Goal: Task Accomplishment & Management: Complete application form

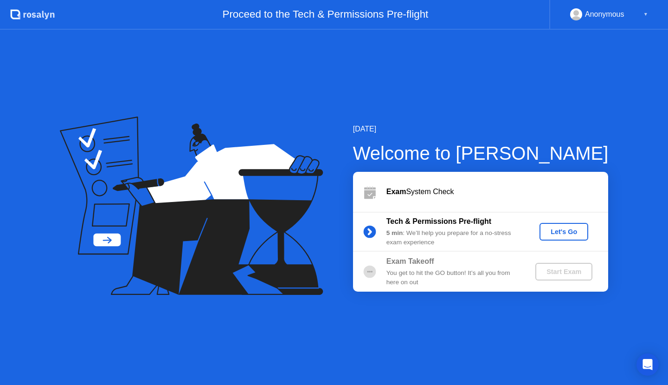
click at [557, 238] on button "Let's Go" at bounding box center [564, 232] width 49 height 18
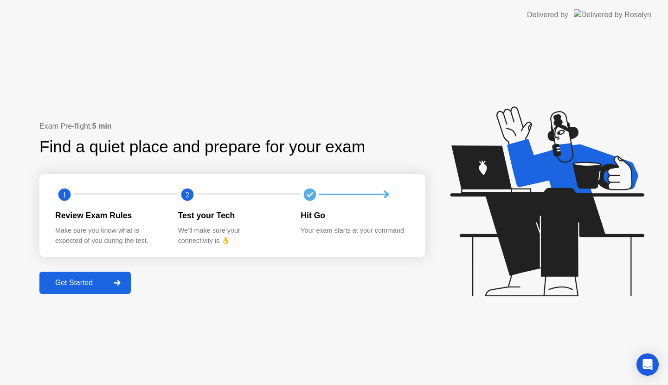
click at [83, 280] on div "Get Started" at bounding box center [74, 282] width 64 height 8
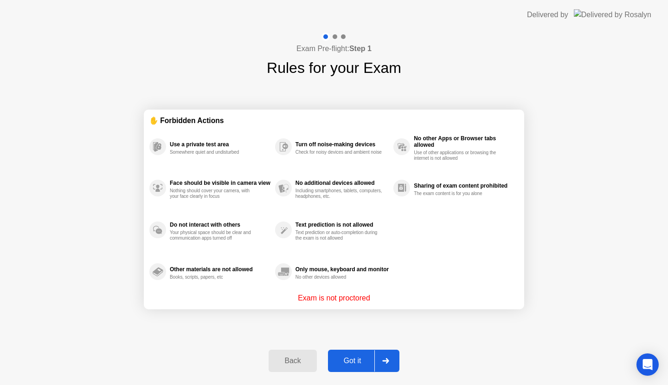
click at [363, 357] on div "Got it" at bounding box center [353, 360] width 44 height 8
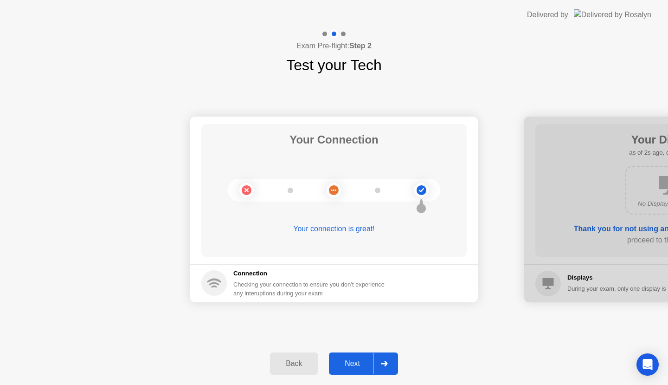
click at [360, 364] on div "Next" at bounding box center [352, 363] width 41 height 8
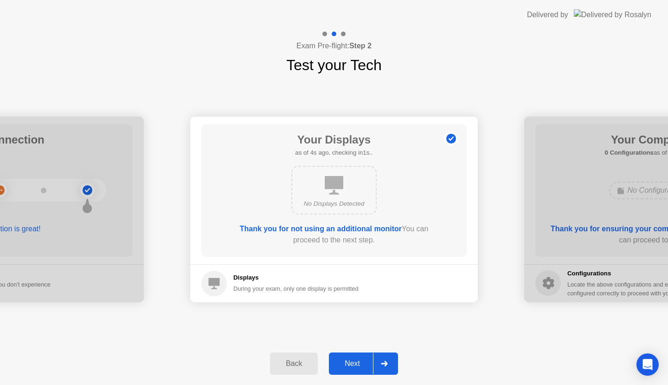
click at [360, 357] on button "Next" at bounding box center [363, 363] width 69 height 22
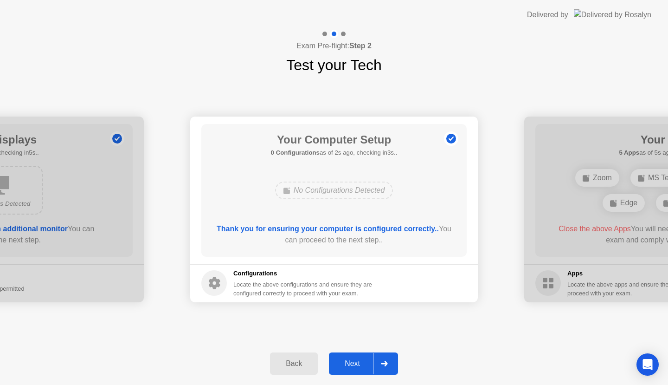
click at [360, 357] on button "Next" at bounding box center [363, 363] width 69 height 22
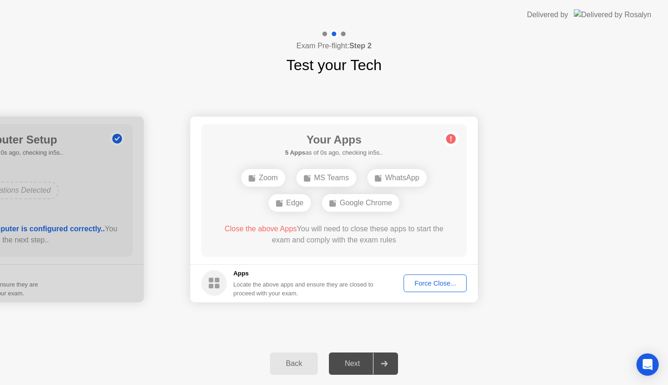
click at [447, 284] on div "Force Close..." at bounding box center [435, 282] width 57 height 7
click at [374, 283] on div "Locate the above apps and ensure they are closed to proceed with your exam." at bounding box center [303, 289] width 141 height 18
click at [331, 209] on div "Your Apps 1 App as of 2s ago, checking in3s.. Edge Close the above App You will…" at bounding box center [333, 190] width 265 height 133
click at [327, 195] on div "Edge" at bounding box center [334, 190] width 42 height 18
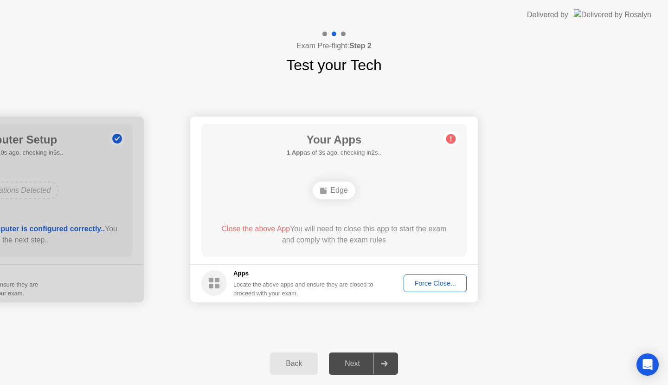
click at [421, 280] on div "Force Close..." at bounding box center [435, 282] width 57 height 7
click at [431, 285] on div "Force Close..." at bounding box center [435, 282] width 57 height 7
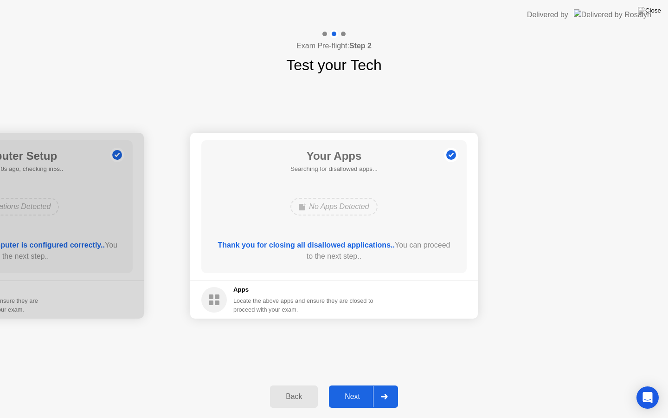
click at [357, 384] on div "Next" at bounding box center [352, 396] width 41 height 8
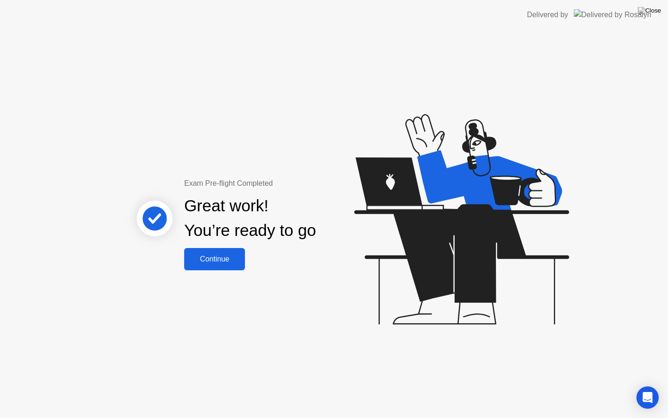
click at [235, 260] on div "Continue" at bounding box center [214, 259] width 55 height 8
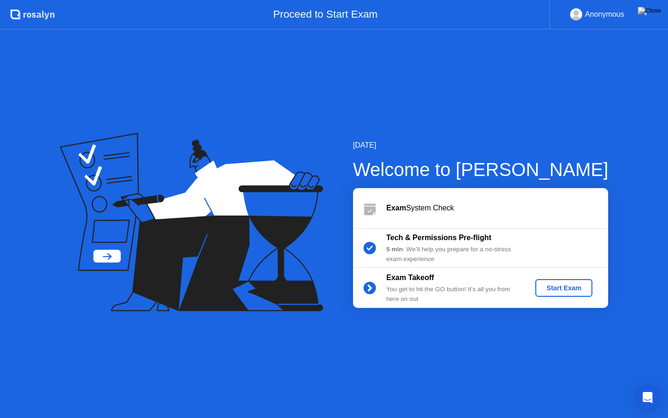
click at [565, 288] on div "Start Exam" at bounding box center [564, 287] width 50 height 7
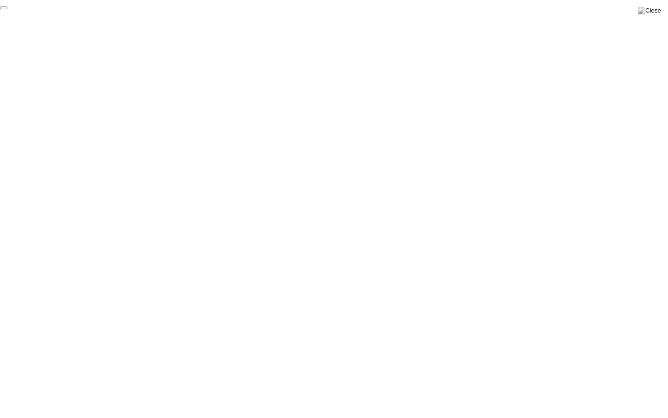
click div "End Proctoring Session"
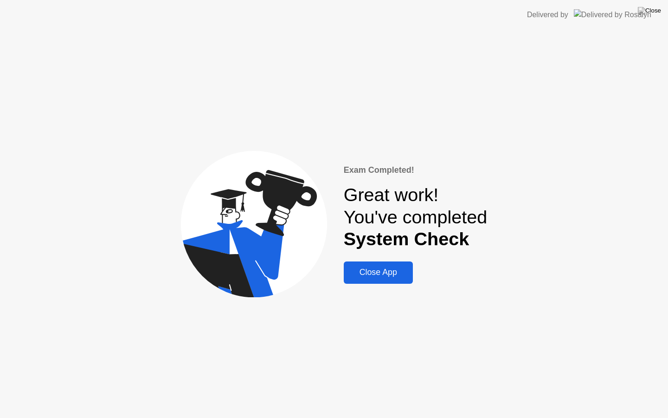
click at [389, 277] on div "Close App" at bounding box center [379, 272] width 64 height 10
